Goal: Check status: Check status

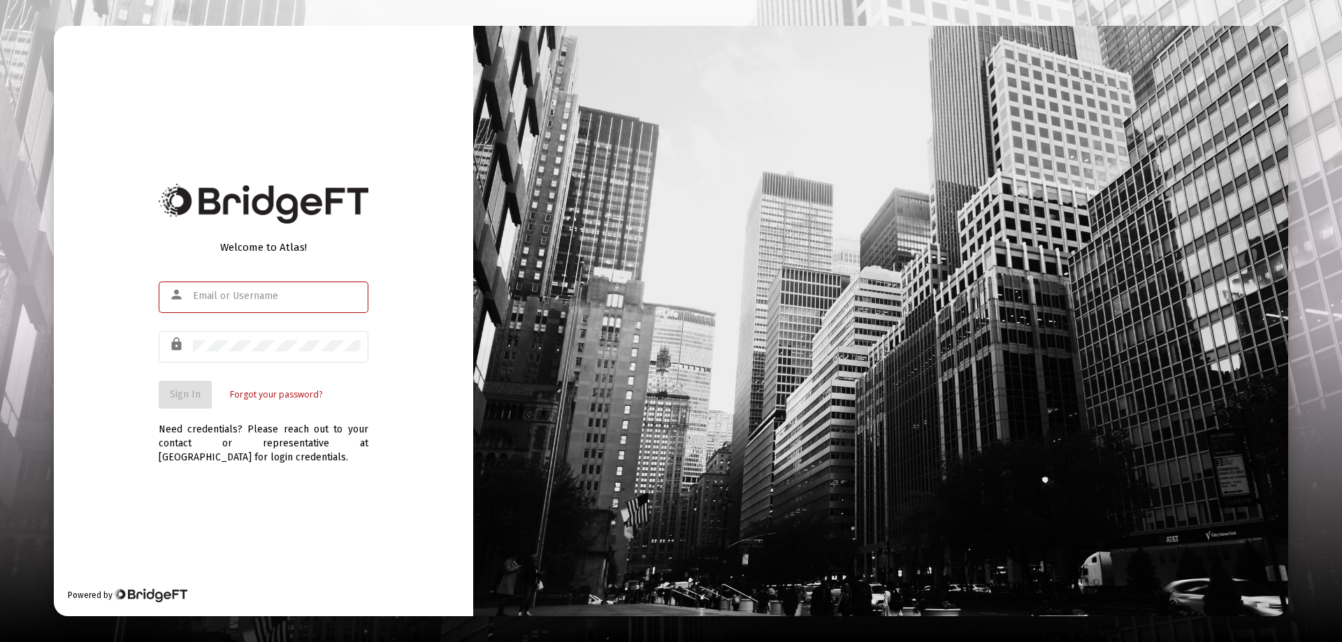
type input "[EMAIL_ADDRESS][DOMAIN_NAME]"
drag, startPoint x: 153, startPoint y: 371, endPoint x: 180, endPoint y: 405, distance: 43.8
click at [154, 373] on div "Welcome to Atlas! person [EMAIL_ADDRESS][DOMAIN_NAME] lock Sign In Forgot your …" at bounding box center [263, 321] width 419 height 591
click at [180, 405] on button "Sign In" at bounding box center [185, 395] width 53 height 28
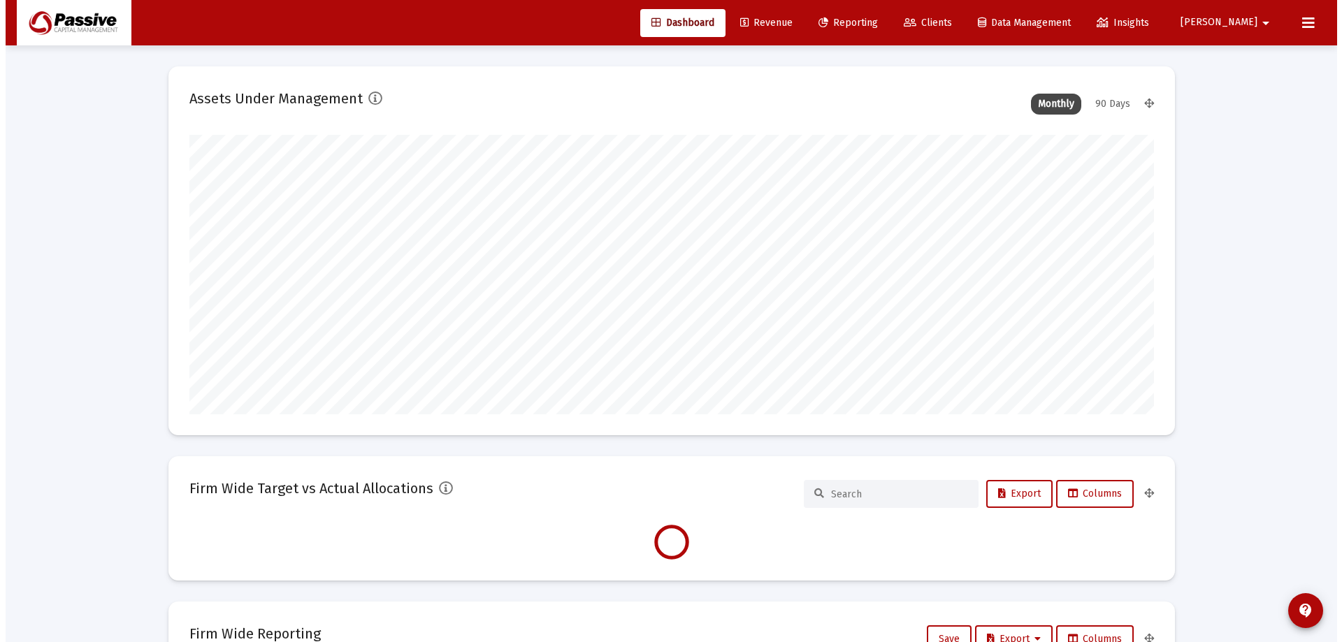
scroll to position [280, 519]
click at [872, 27] on span "Reporting" at bounding box center [842, 23] width 59 height 12
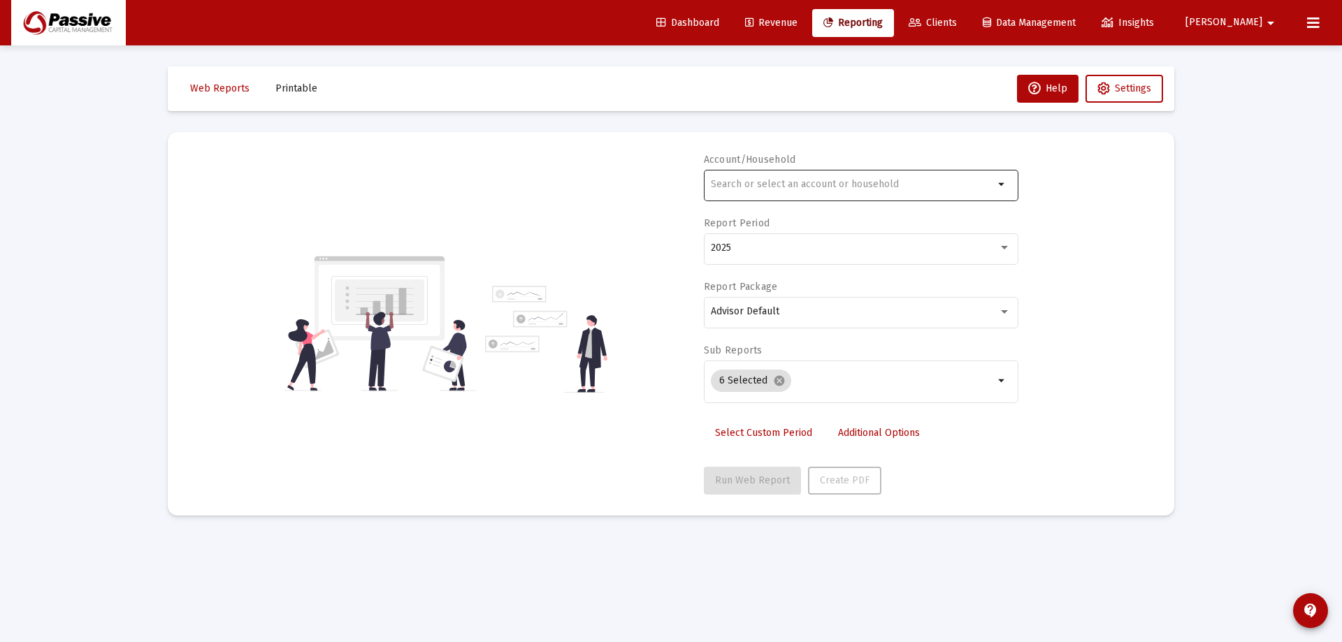
click at [906, 195] on div at bounding box center [852, 184] width 283 height 34
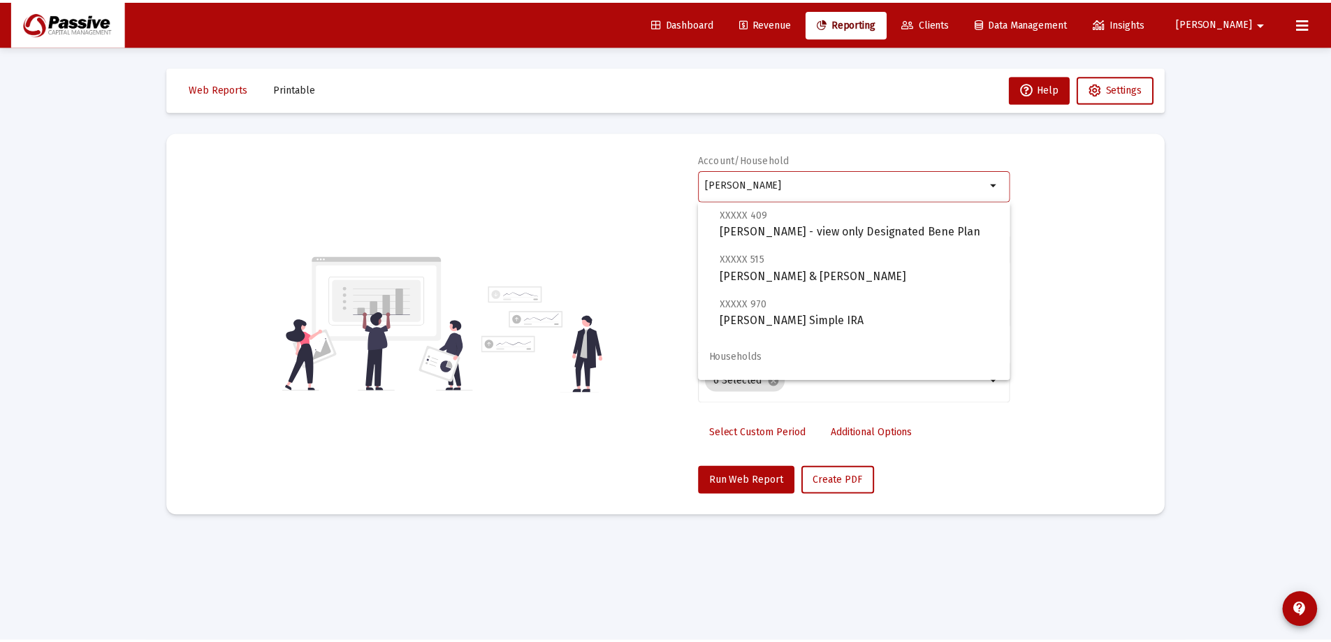
scroll to position [302, 0]
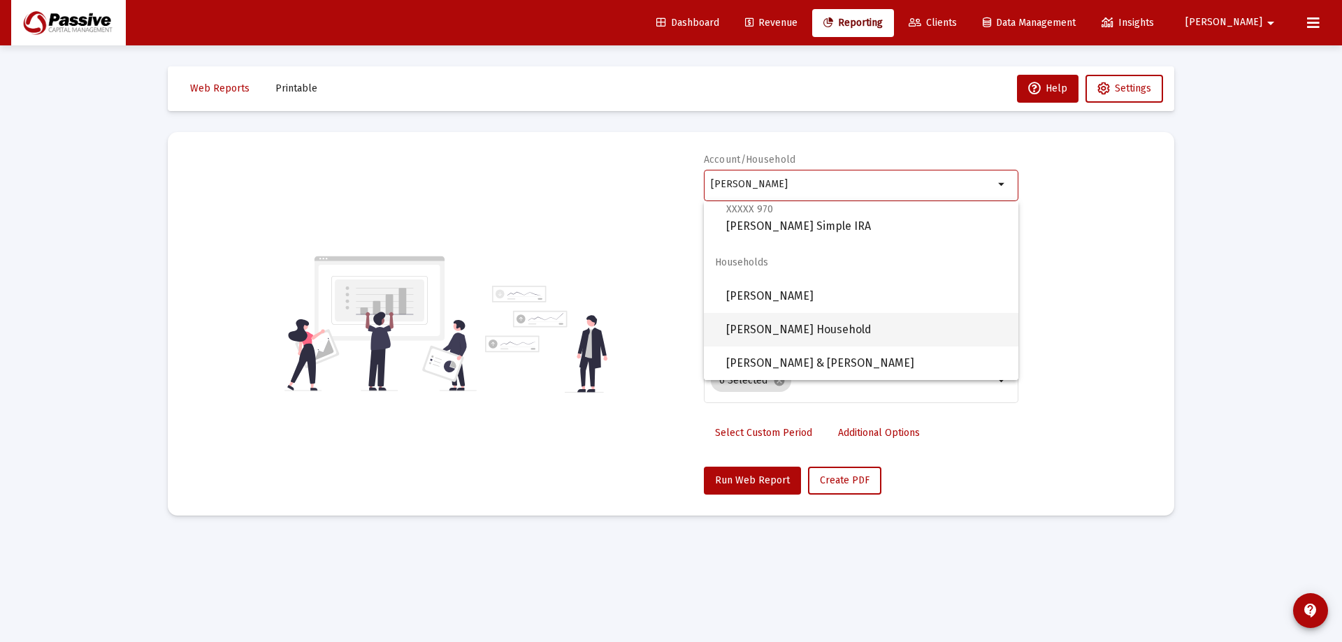
click at [870, 321] on span "[PERSON_NAME] Household" at bounding box center [866, 330] width 281 height 34
type input "[PERSON_NAME] Household"
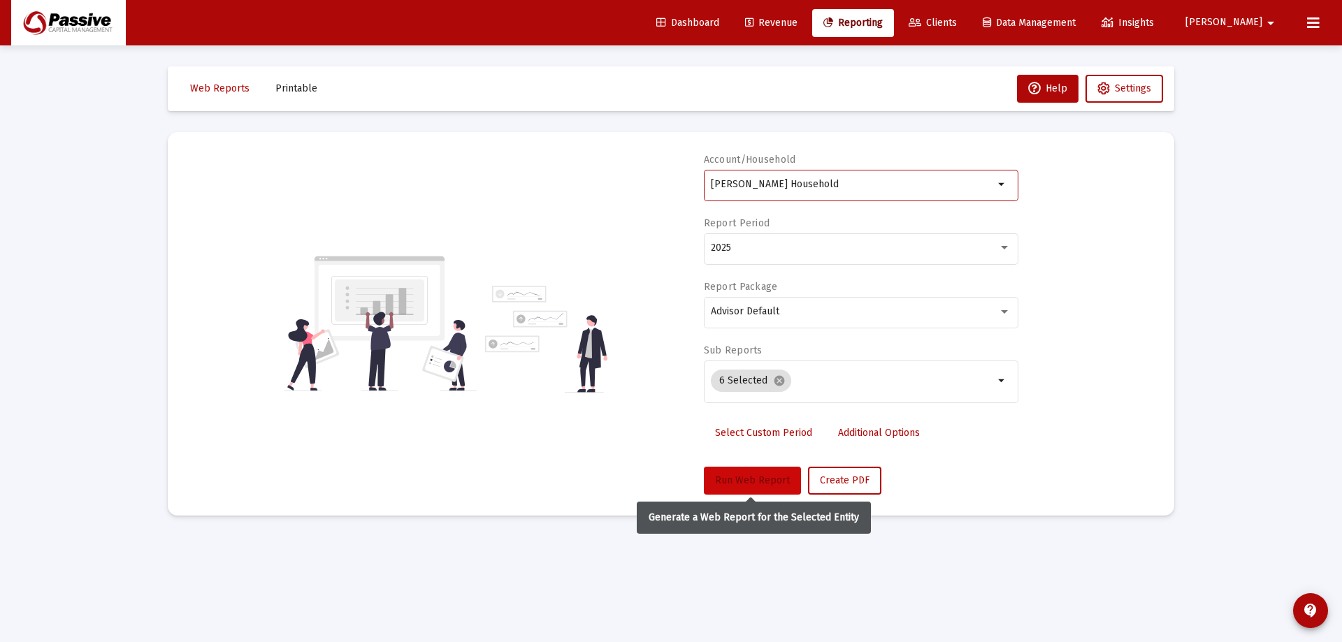
click at [769, 480] on span "Run Web Report" at bounding box center [752, 481] width 75 height 12
